Goal: Task Accomplishment & Management: Understand process/instructions

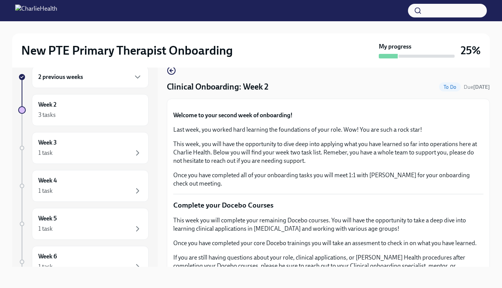
scroll to position [278, 0]
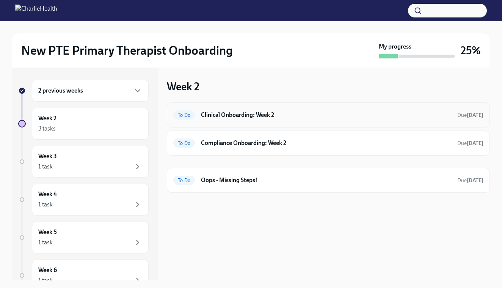
click at [232, 121] on div "To Do Clinical Onboarding: Week 2 Due [DATE]" at bounding box center [328, 114] width 323 height 25
click at [190, 125] on div "To Do Clinical Onboarding: Week 2 Due in 2 days" at bounding box center [328, 114] width 323 height 25
click at [182, 28] on div at bounding box center [251, 27] width 478 height 12
click at [118, 27] on div at bounding box center [251, 27] width 478 height 12
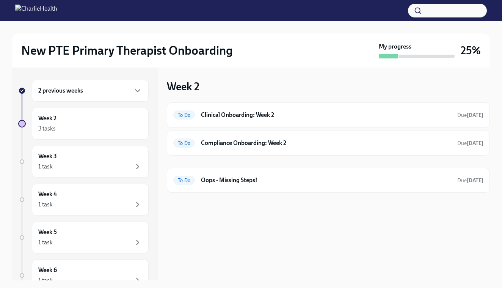
drag, startPoint x: 97, startPoint y: 89, endPoint x: 225, endPoint y: 68, distance: 129.5
click at [225, 68] on div "2 previous weeks Week 2 3 tasks Week 3 1 task Week 4 1 task Week 5 1 task Week …" at bounding box center [251, 173] width 478 height 213
click at [139, 91] on icon "button" at bounding box center [137, 90] width 9 height 9
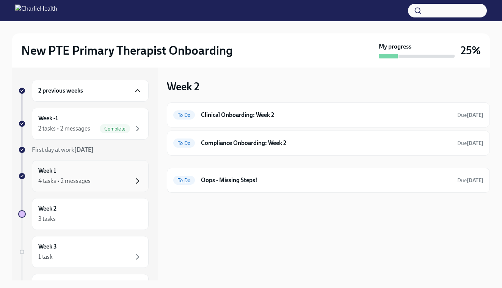
click at [136, 177] on icon "button" at bounding box center [137, 180] width 9 height 9
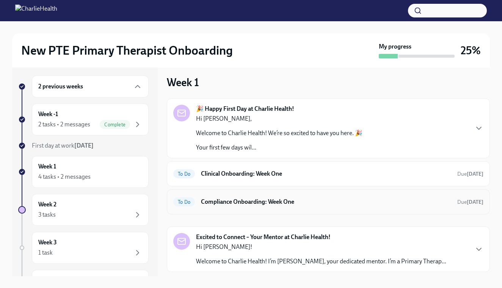
scroll to position [2, 0]
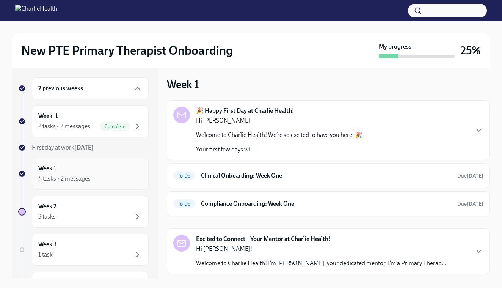
click at [66, 170] on div "Week 1 4 tasks • 2 messages" at bounding box center [90, 173] width 104 height 19
click at [74, 218] on div "3 tasks" at bounding box center [90, 216] width 104 height 9
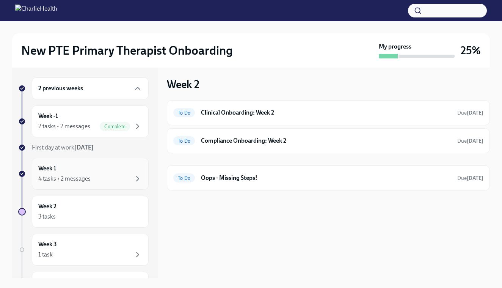
click at [115, 177] on div "4 tasks • 2 messages" at bounding box center [90, 178] width 104 height 9
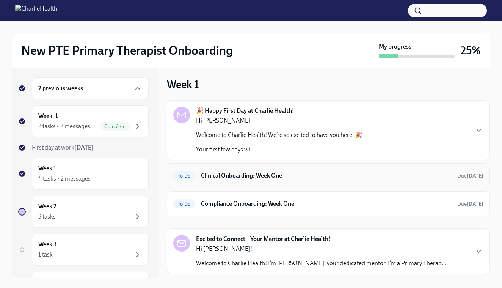
click at [296, 175] on h6 "Clinical Onboarding: Week One" at bounding box center [326, 175] width 250 height 8
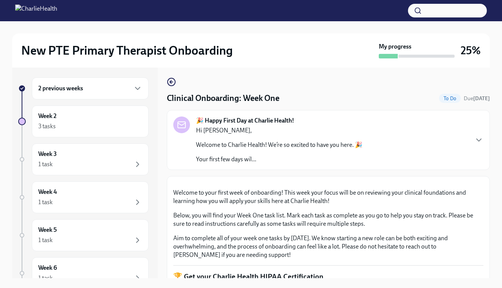
click at [386, 156] on div "🎉 Happy First Day at Charlie Health! Hi Erica, Welcome to Charlie Health! We’re…" at bounding box center [328, 139] width 310 height 47
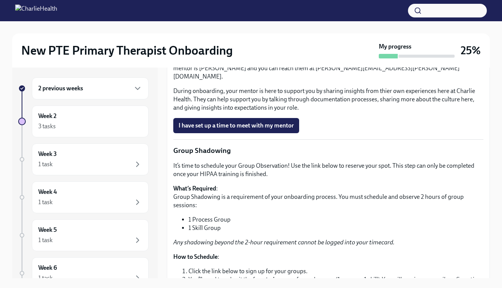
scroll to position [1149, 0]
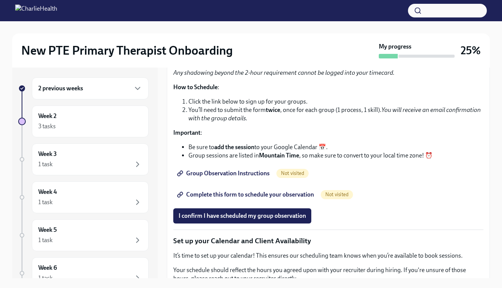
scroll to position [1315, 0]
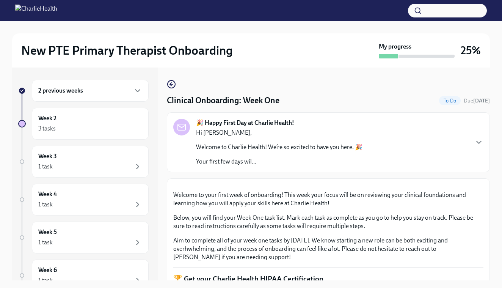
click at [398, 133] on div "🎉 Happy First Day at Charlie Health! Hi Erica, Welcome to Charlie Health! We’re…" at bounding box center [328, 142] width 310 height 47
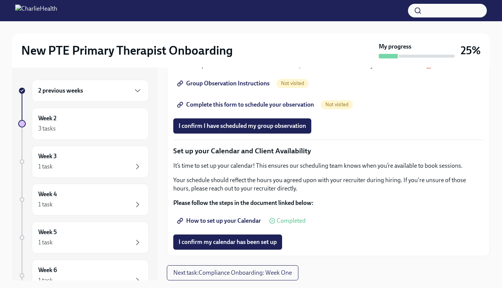
scroll to position [1502, 0]
click at [255, 108] on span "Complete this form to schedule your observation" at bounding box center [246, 105] width 135 height 8
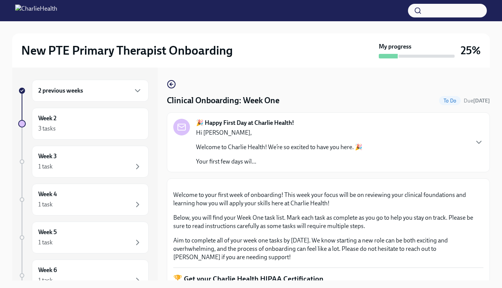
scroll to position [14, 0]
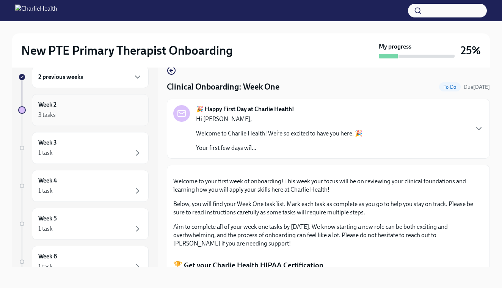
click at [84, 109] on div "Week 2 3 tasks" at bounding box center [90, 109] width 104 height 19
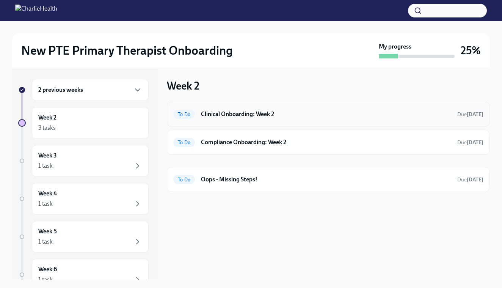
click at [245, 116] on h6 "Clinical Onboarding: Week 2" at bounding box center [326, 114] width 250 height 8
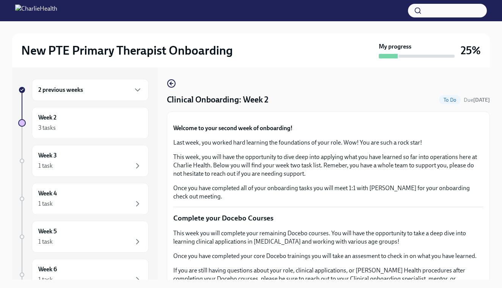
click at [451, 118] on button "Zoom image" at bounding box center [328, 118] width 310 height 0
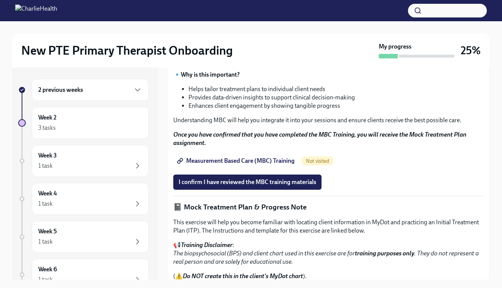
scroll to position [353, 0]
